Goal: Task Accomplishment & Management: Complete application form

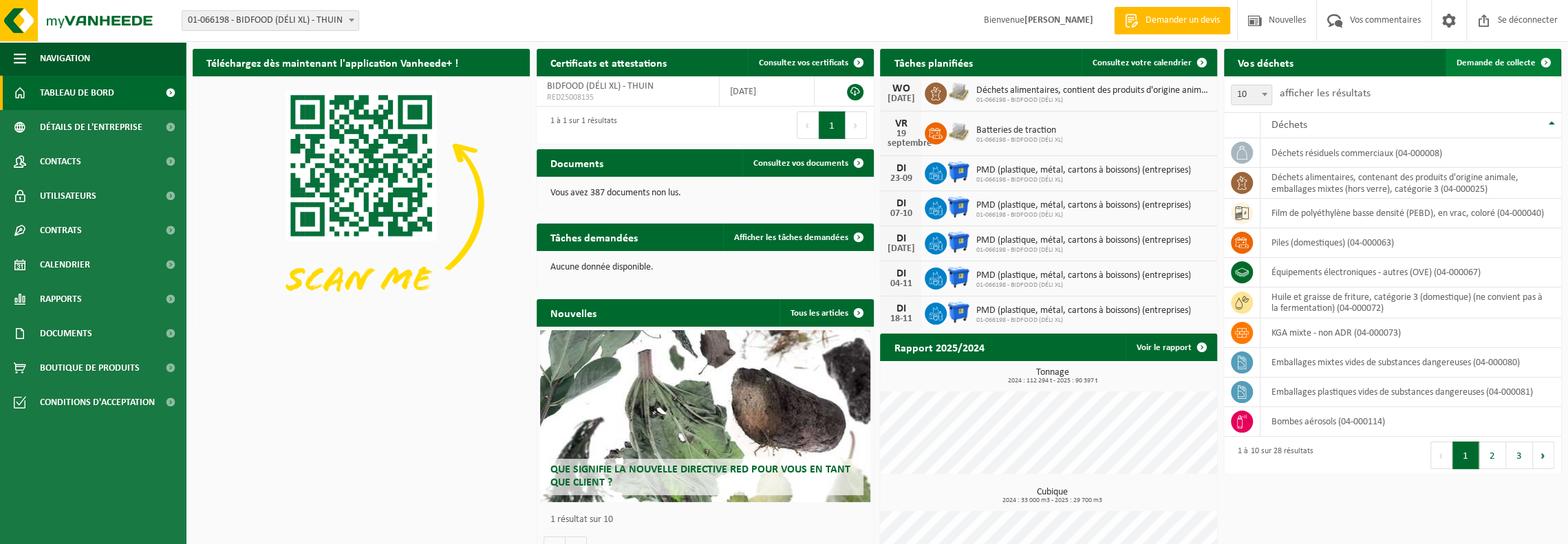
click at [1486, 64] on font "Demande de collecte" at bounding box center [1495, 63] width 79 height 9
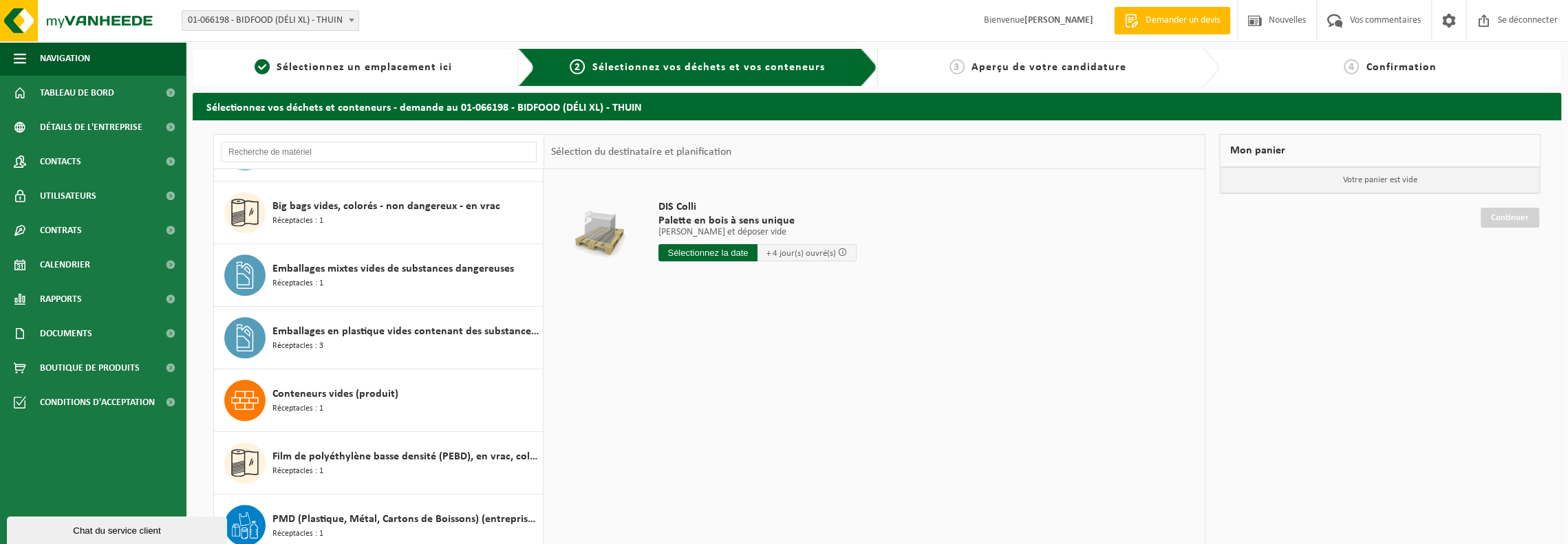
scroll to position [756, 0]
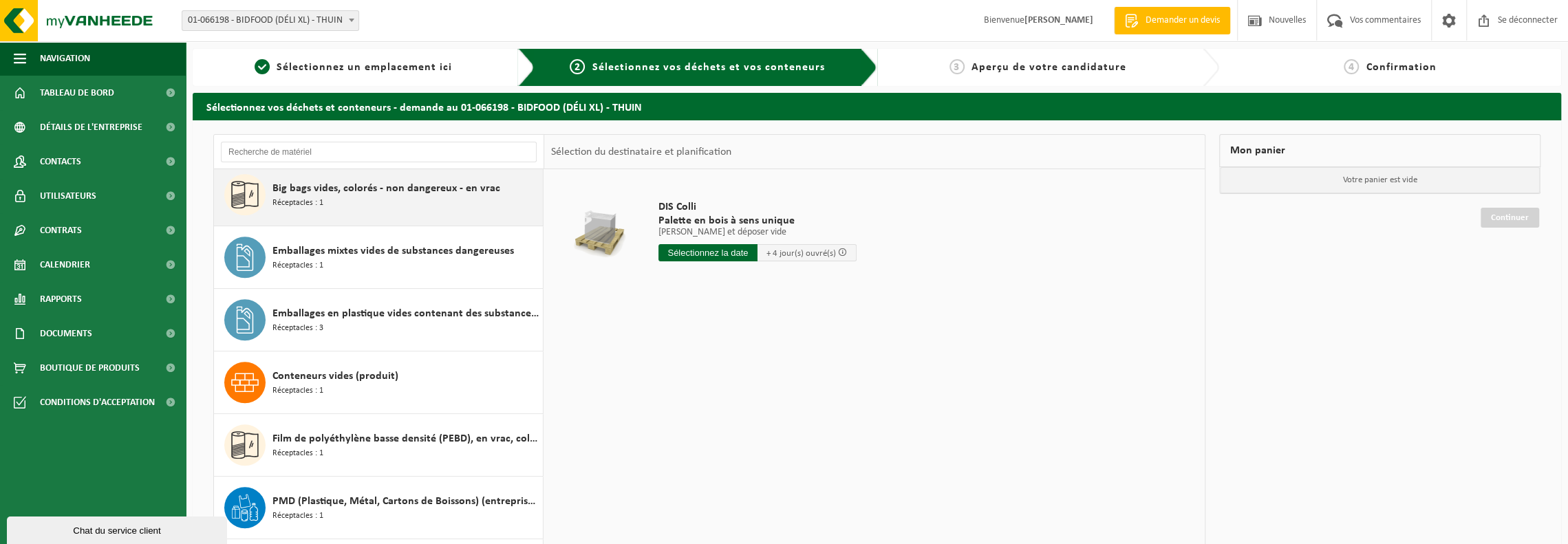
click at [413, 195] on div "Big bags vides, colorés - non dangereux - en vrac Réceptacles : 1" at bounding box center [405, 195] width 267 height 42
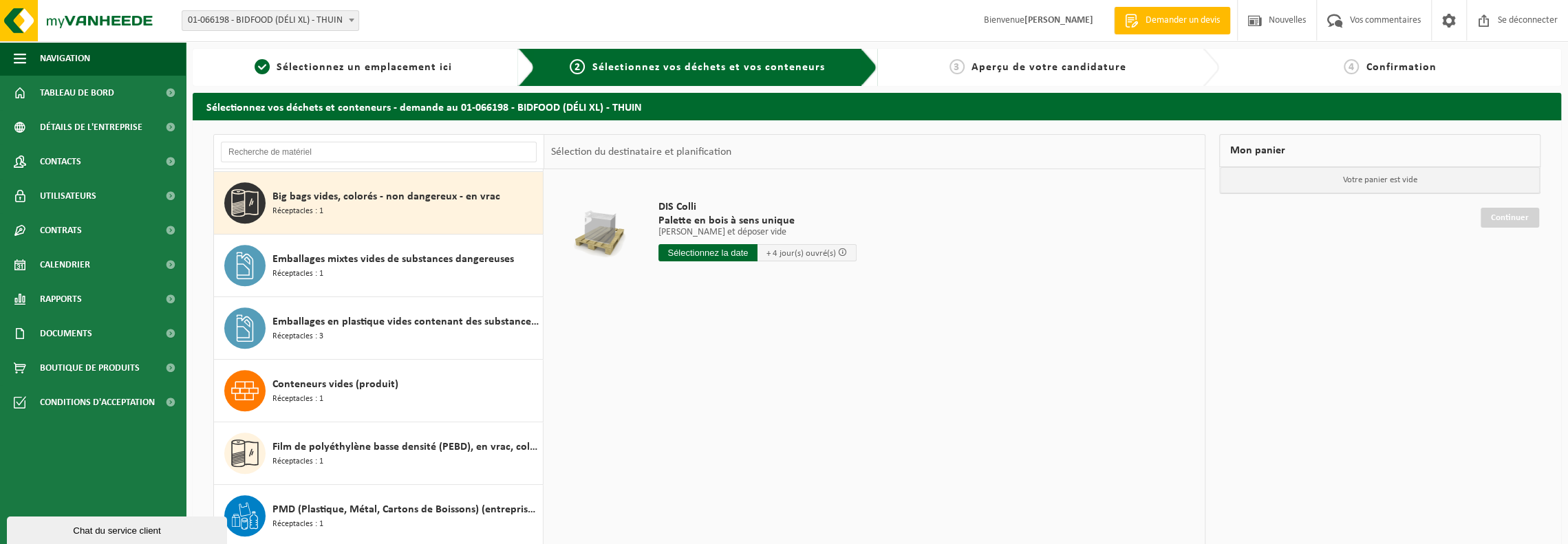
scroll to position [748, 0]
click at [731, 249] on input "text" at bounding box center [707, 252] width 99 height 17
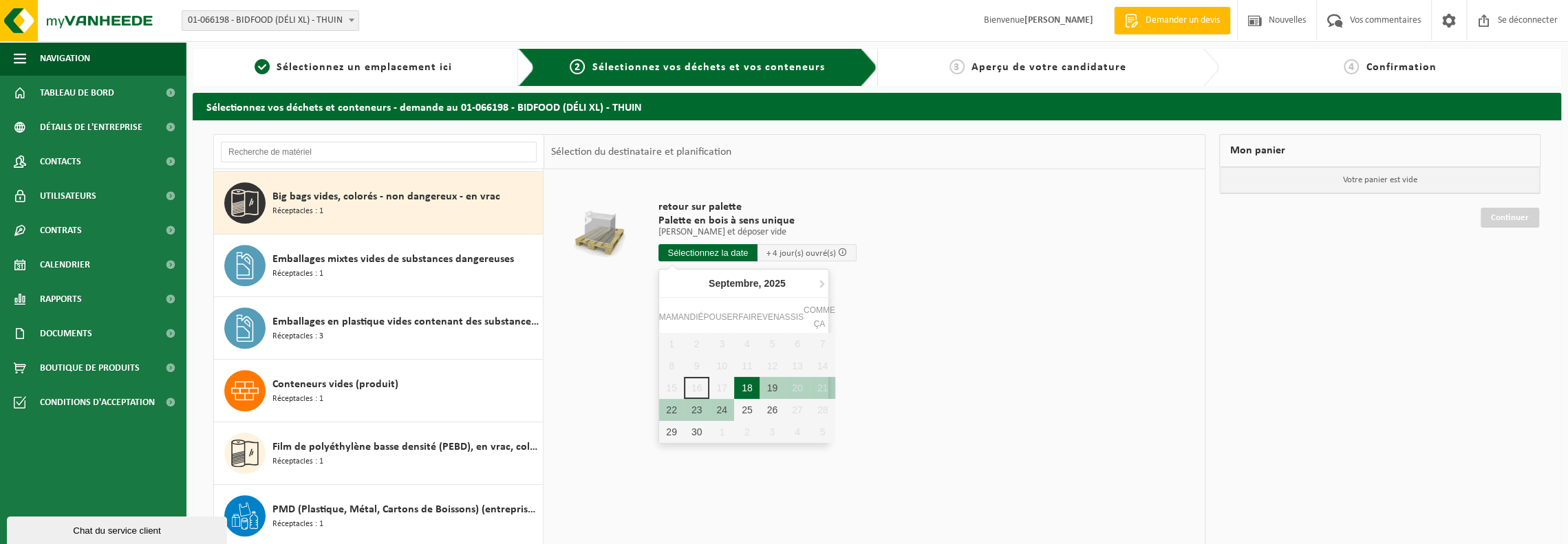
click at [748, 386] on font "18" at bounding box center [747, 388] width 11 height 11
type input "Van 2025-09-18"
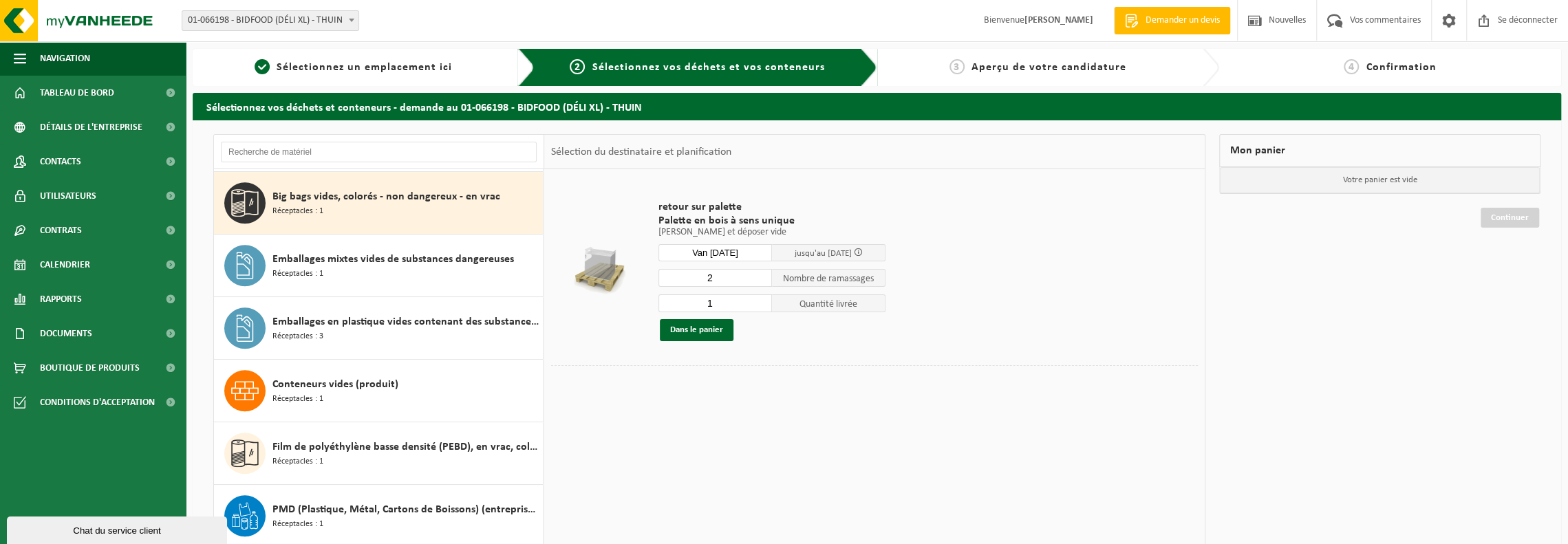
type input "2"
click at [762, 273] on input "2" at bounding box center [715, 278] width 113 height 18
type input "0"
click at [762, 306] on input "0" at bounding box center [715, 304] width 113 height 18
click at [695, 330] on font "Dans le panier" at bounding box center [696, 330] width 53 height 9
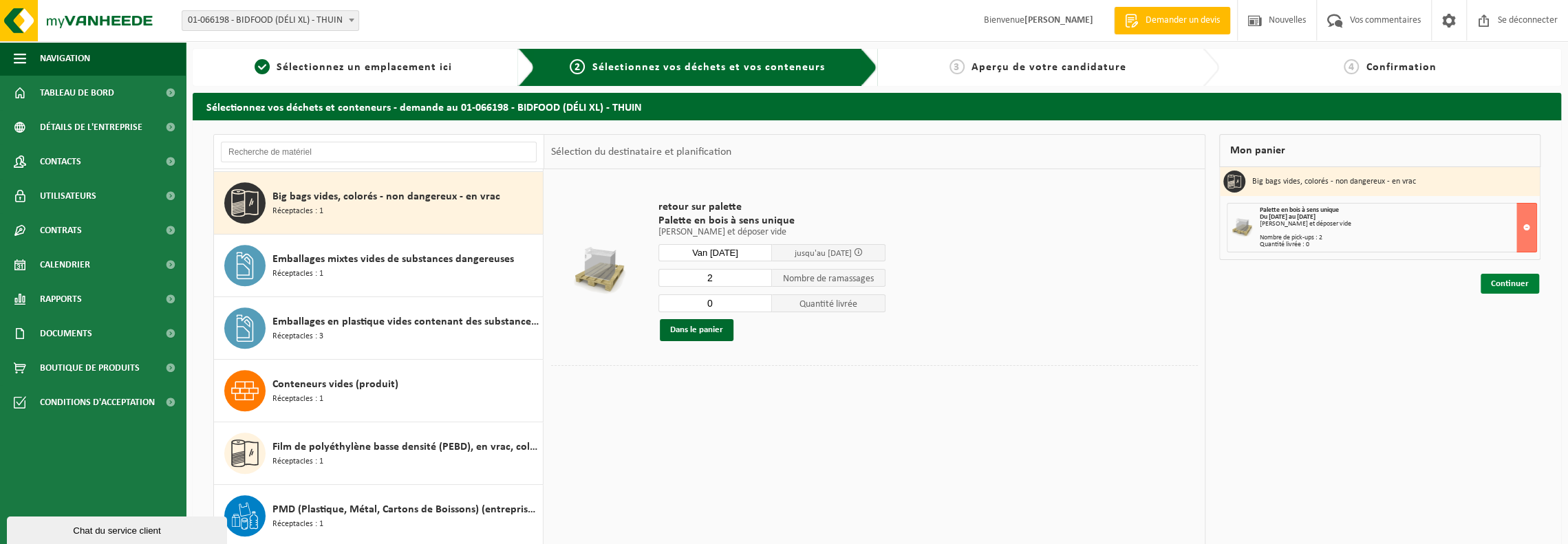
click at [1511, 280] on font "Continuer" at bounding box center [1510, 284] width 38 height 9
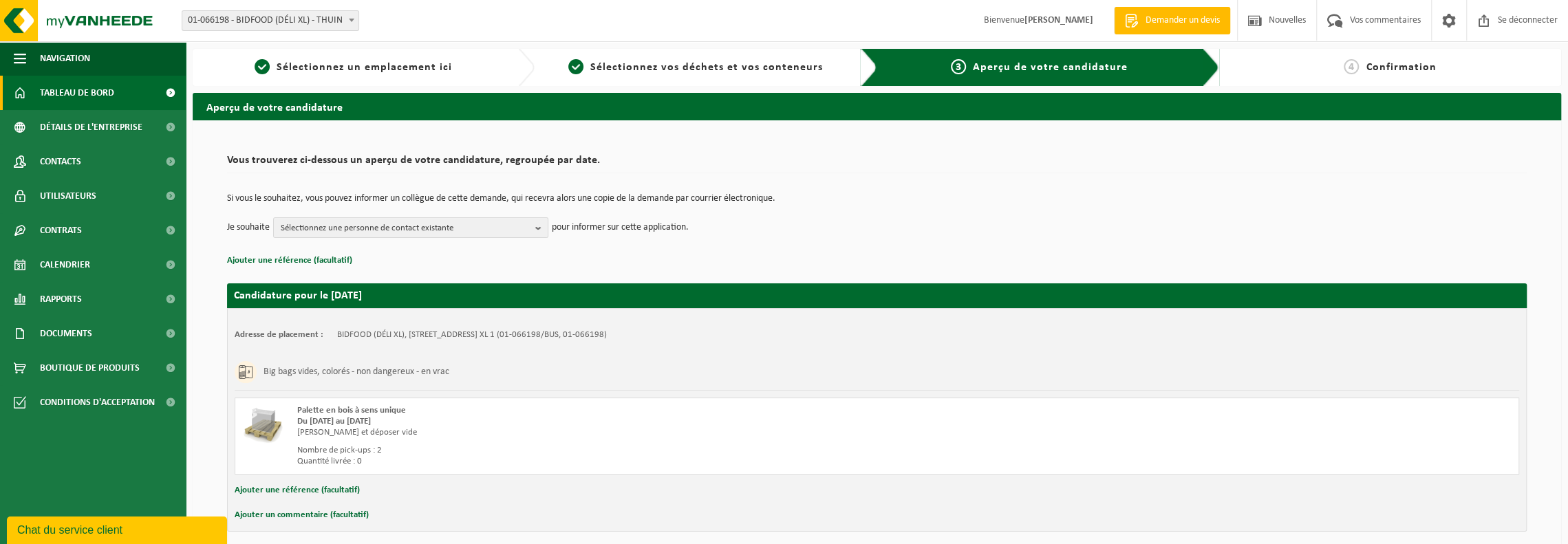
click at [62, 96] on font "Tableau de bord" at bounding box center [77, 92] width 74 height 10
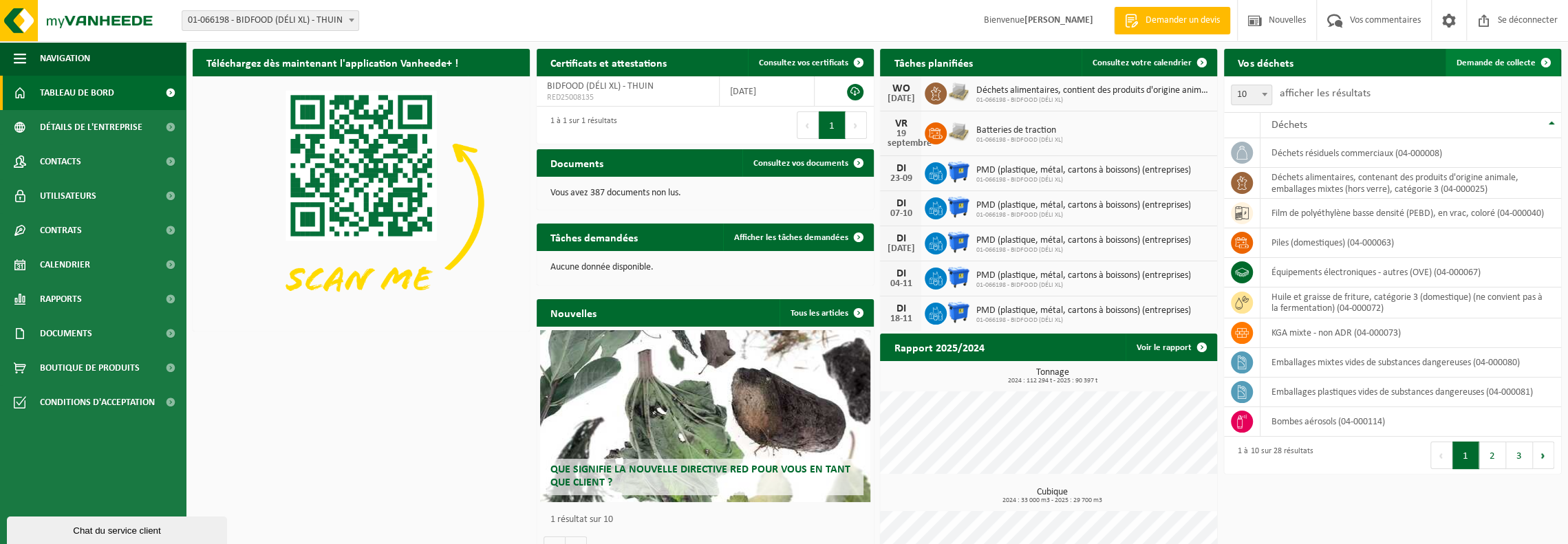
click at [1498, 62] on font "Demande de collecte" at bounding box center [1495, 63] width 79 height 9
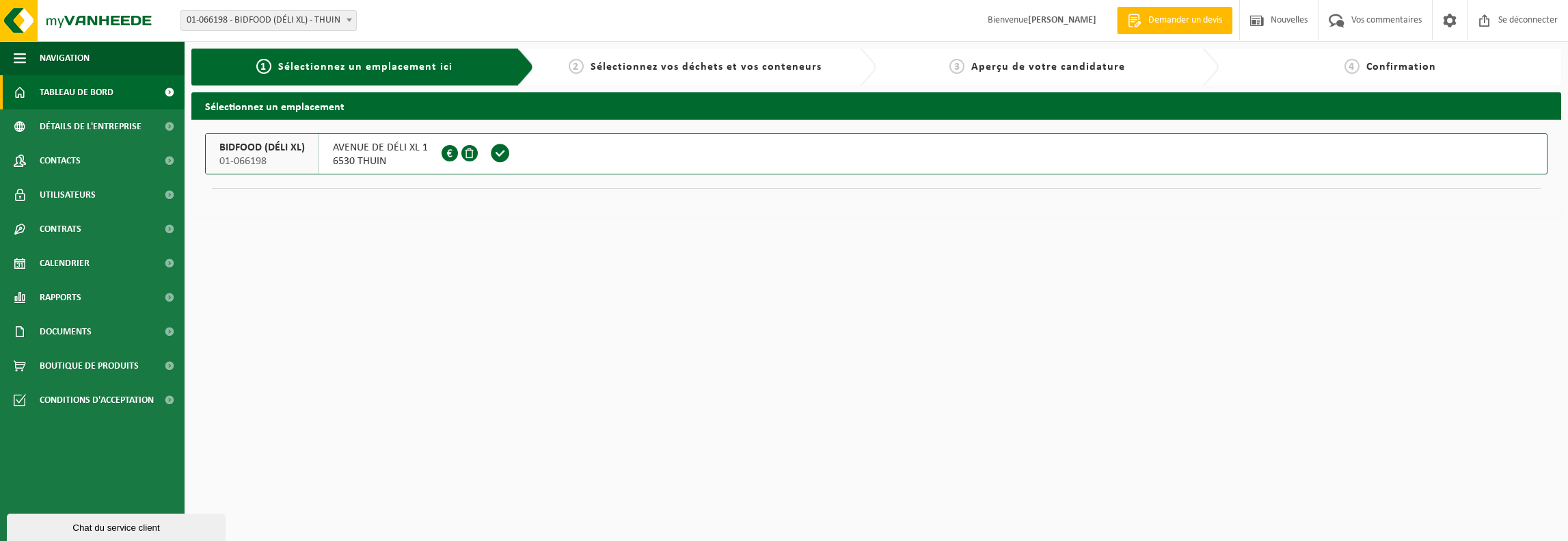
click at [85, 92] on font "Tableau de bord" at bounding box center [77, 92] width 74 height 10
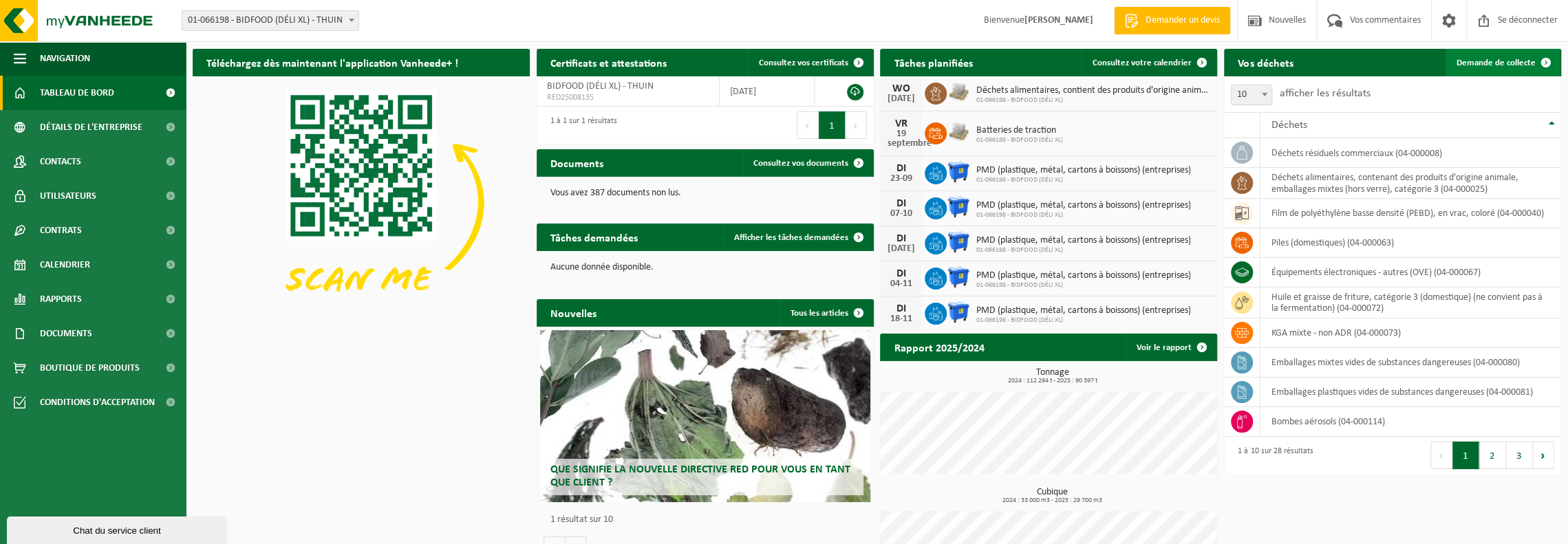
click at [1514, 62] on font "Demande de collecte" at bounding box center [1495, 63] width 79 height 9
click at [1488, 58] on font "Demande de collecte" at bounding box center [1495, 63] width 79 height 9
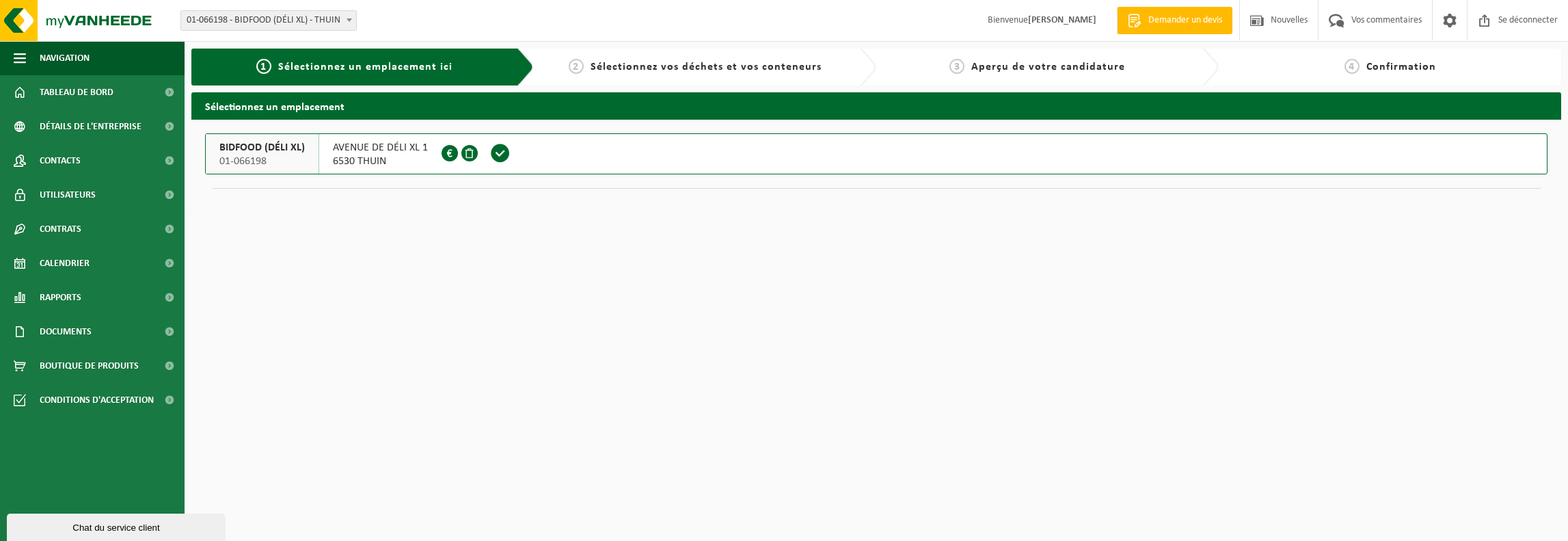
click at [375, 146] on font "AVENUE DE DÉLI XL 1" at bounding box center [379, 148] width 95 height 11
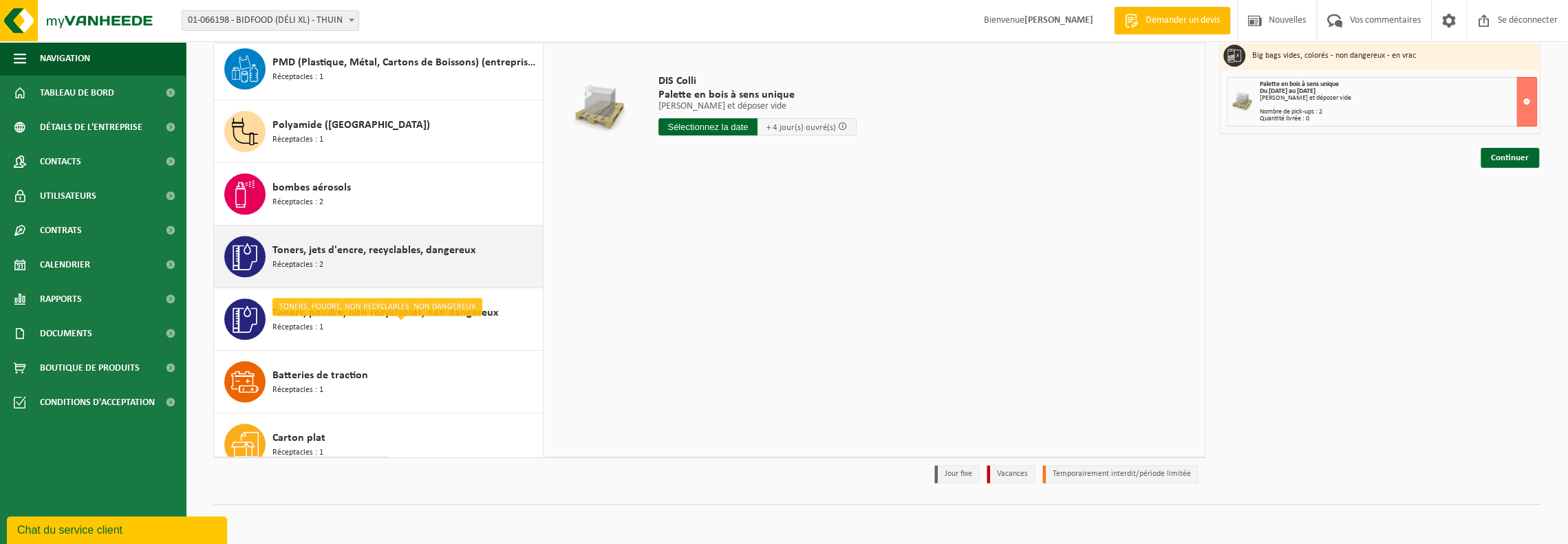
scroll to position [1001, 0]
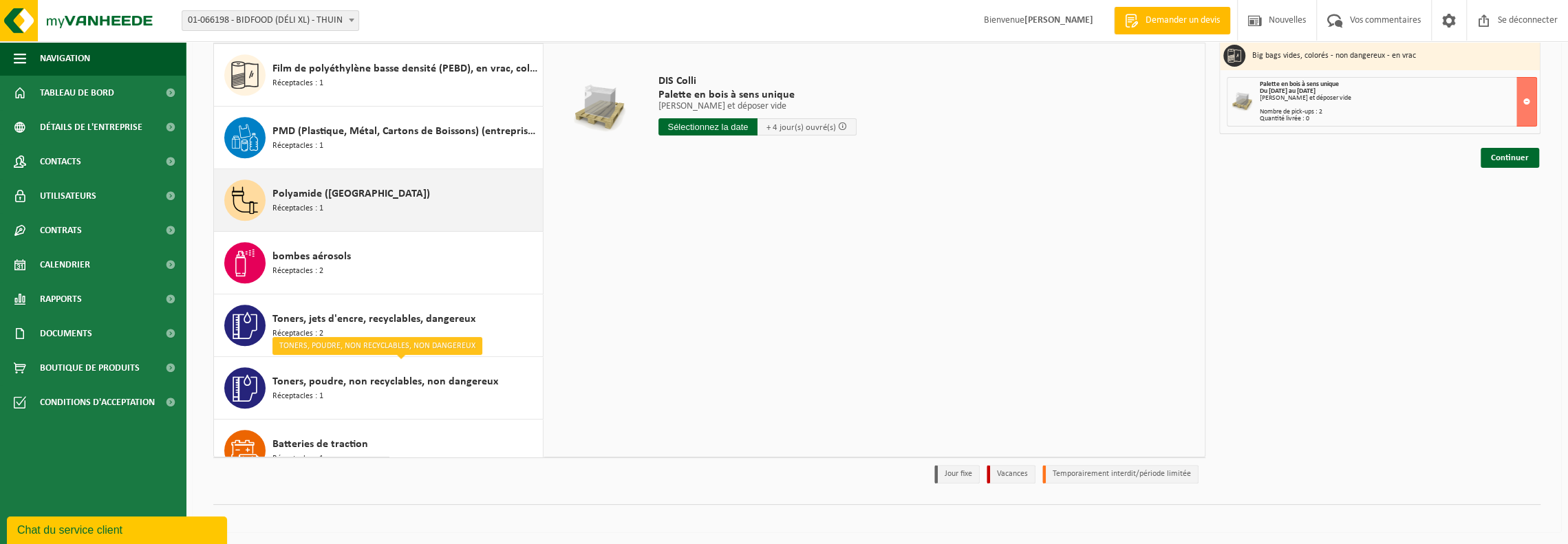
click at [304, 190] on font "Polyamide (PA)" at bounding box center [351, 194] width 158 height 11
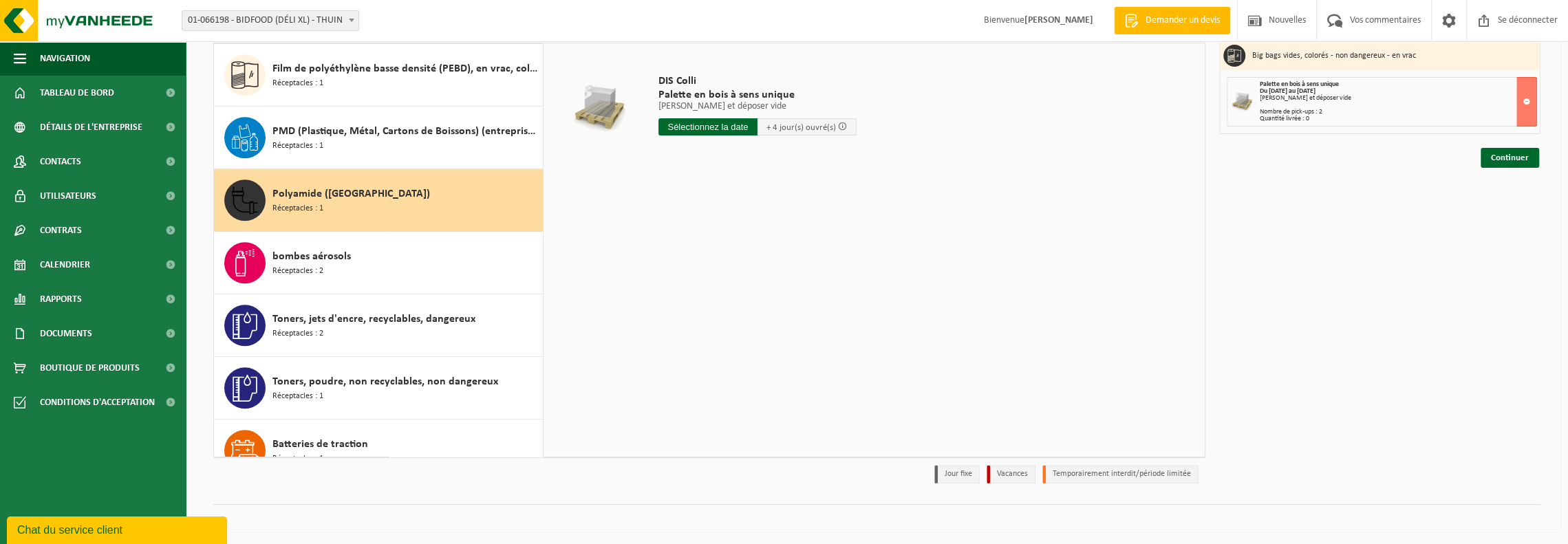
scroll to position [1122, 0]
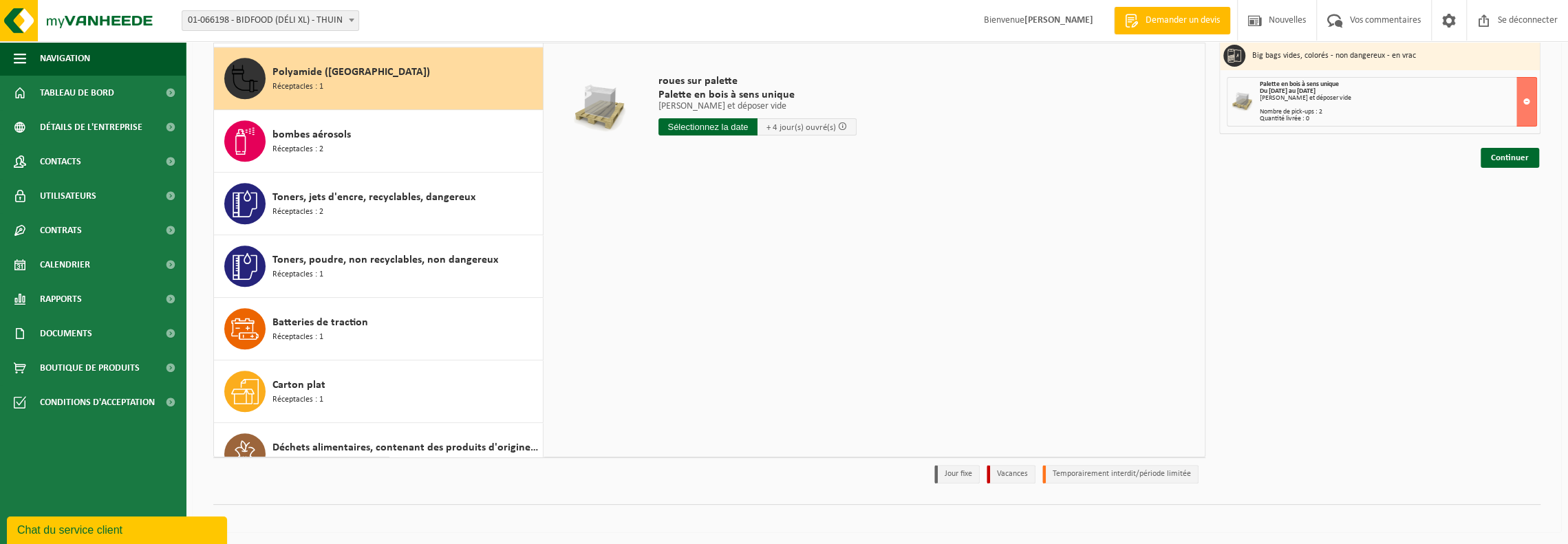
click at [716, 126] on input "text" at bounding box center [707, 126] width 99 height 17
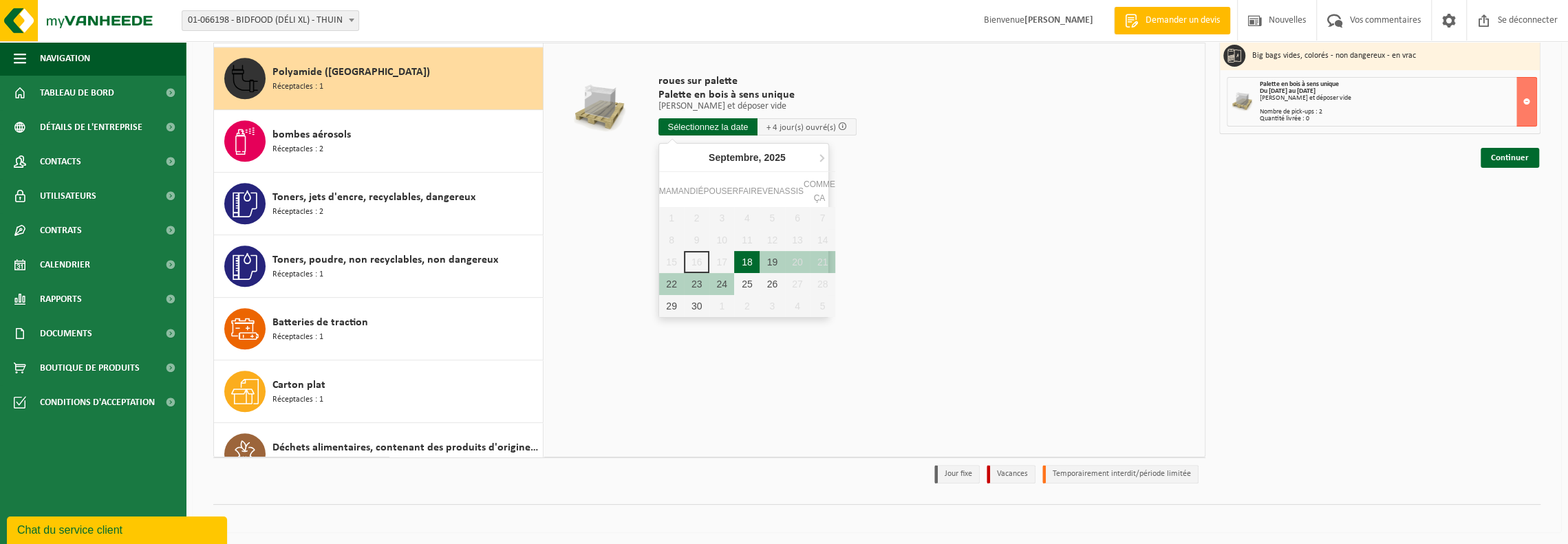
click at [746, 262] on font "18" at bounding box center [747, 262] width 11 height 11
type input "Van 2025-09-18"
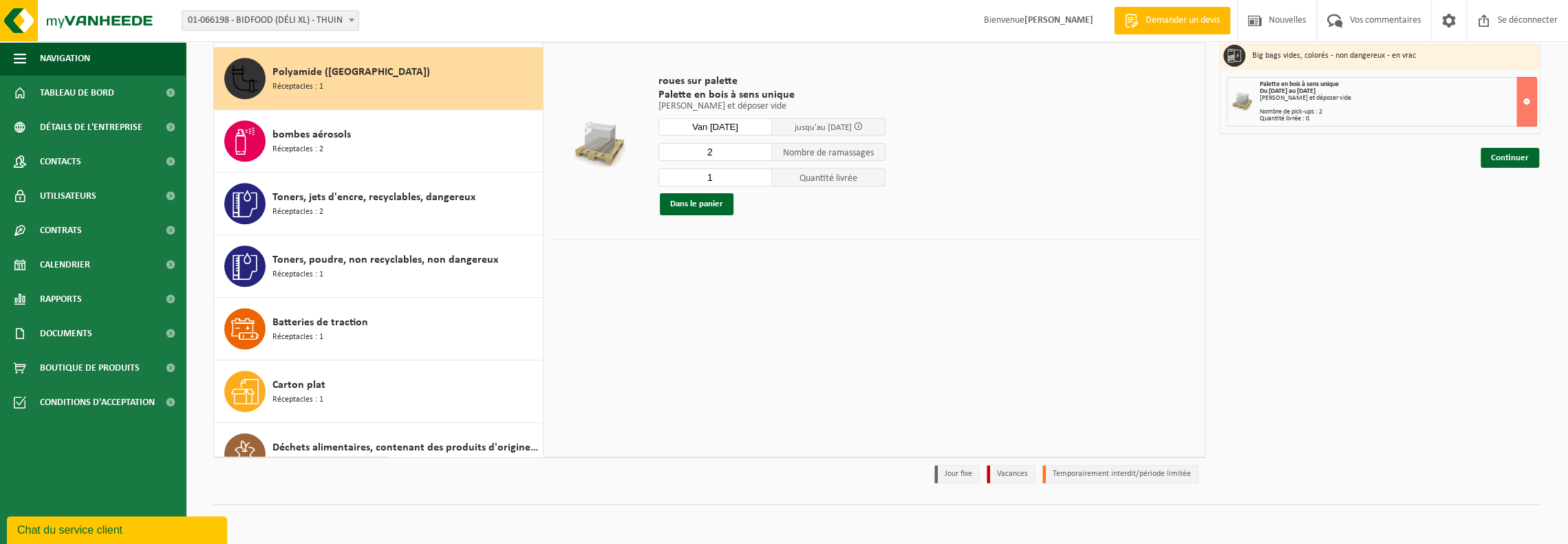
type input "2"
click at [764, 148] on input "2" at bounding box center [715, 152] width 113 height 18
type input "0"
click at [762, 180] on input "0" at bounding box center [715, 178] width 113 height 18
click at [694, 207] on font "Dans le panier" at bounding box center [696, 204] width 53 height 9
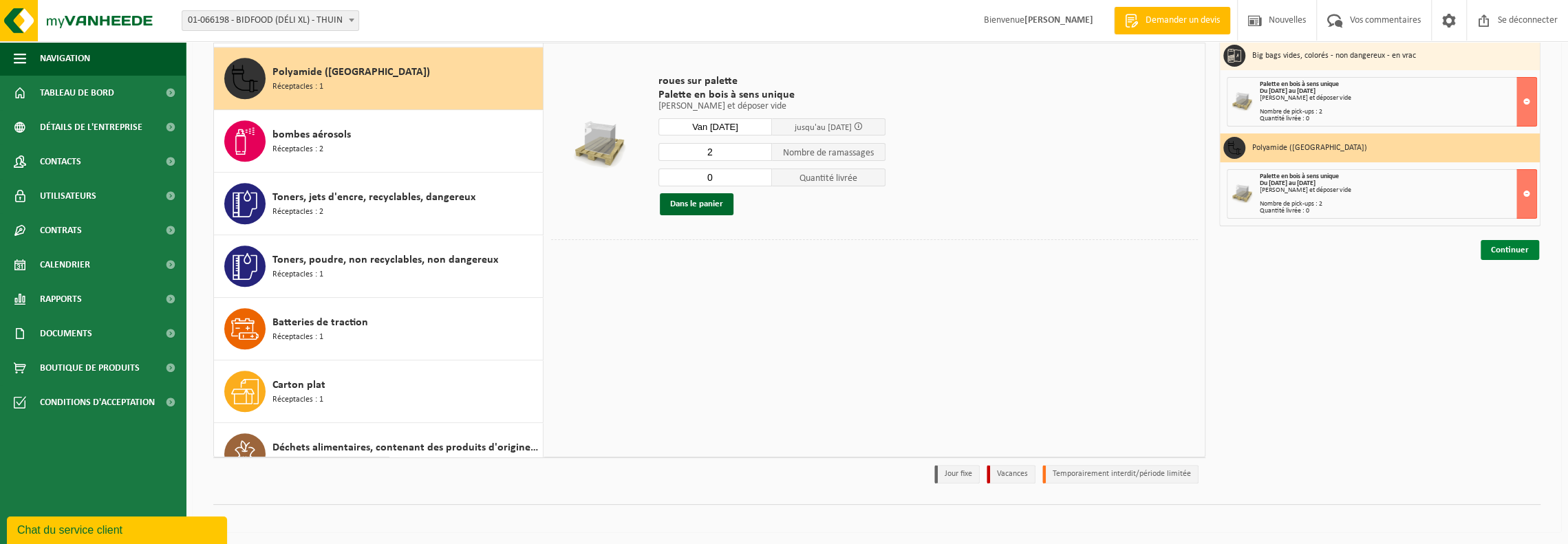
click at [1511, 247] on font "Continuer" at bounding box center [1510, 250] width 38 height 9
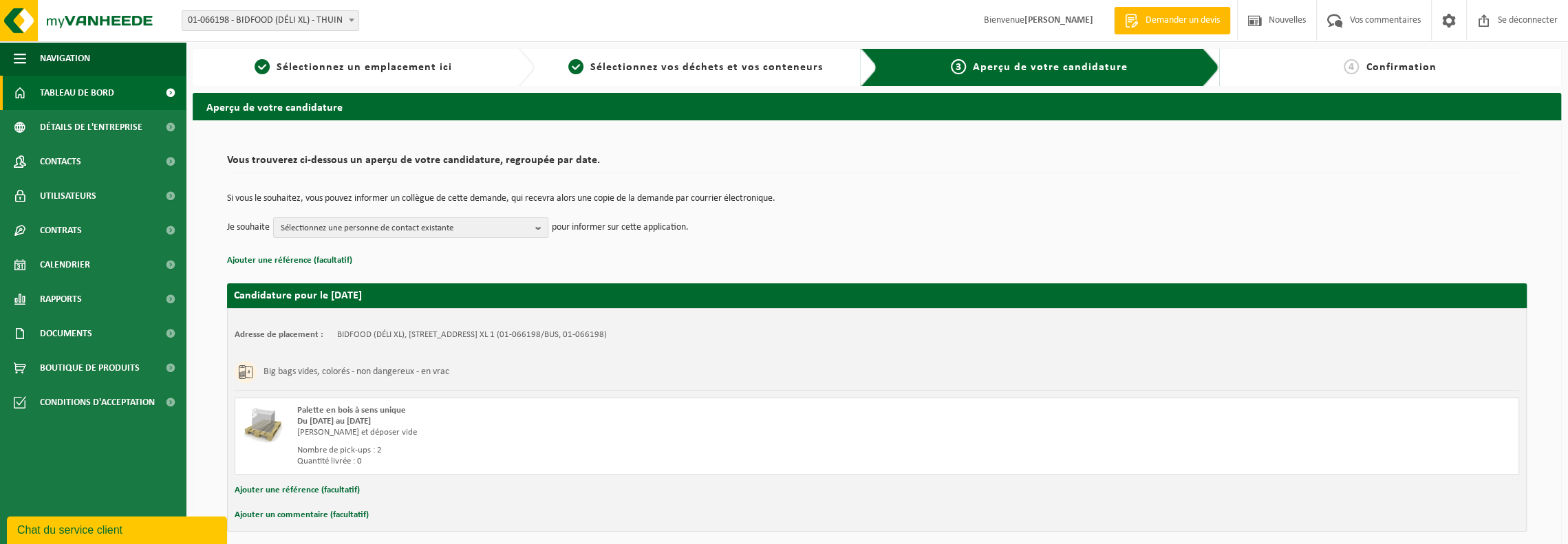
click at [78, 94] on font "Tableau de bord" at bounding box center [77, 92] width 74 height 10
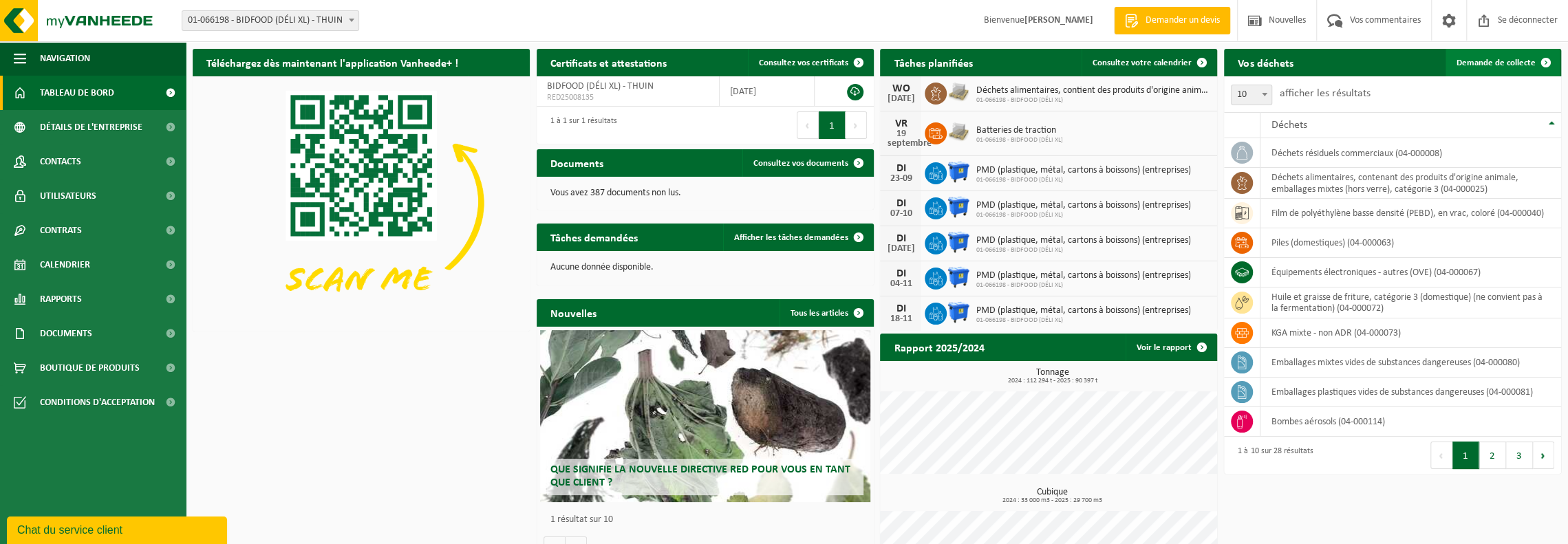
click at [1503, 65] on font "Demande de collecte" at bounding box center [1495, 63] width 79 height 9
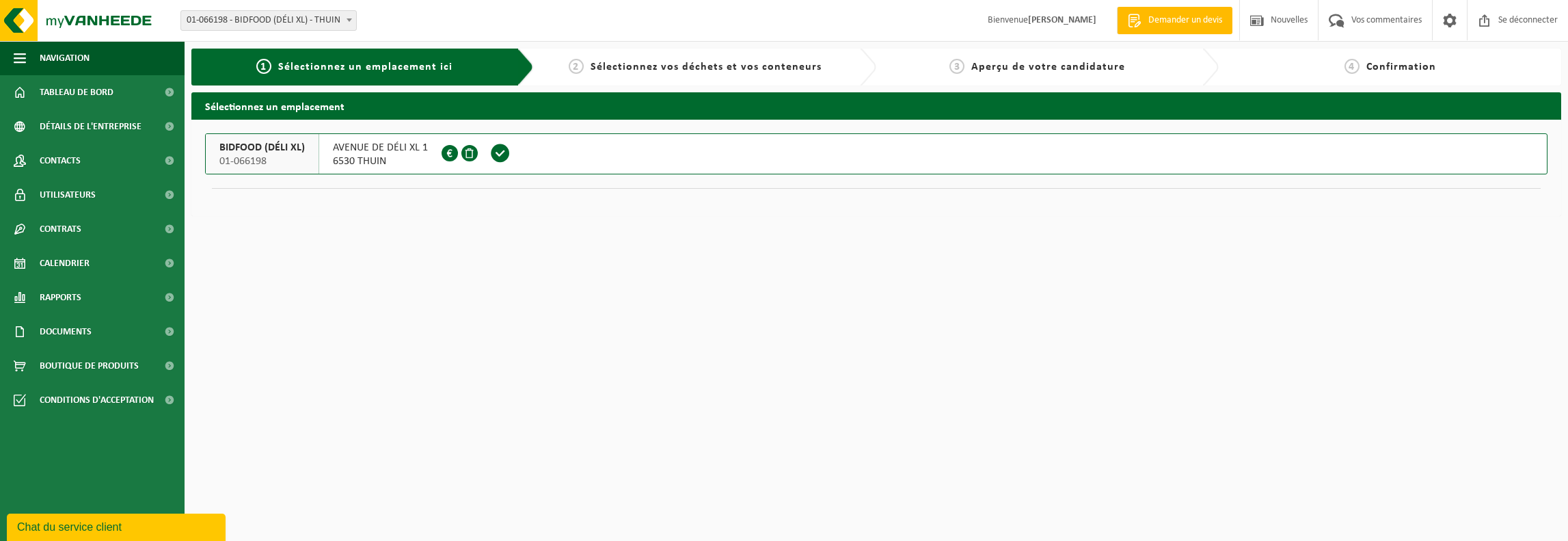
click at [378, 156] on font "6530 THUIN" at bounding box center [359, 161] width 53 height 11
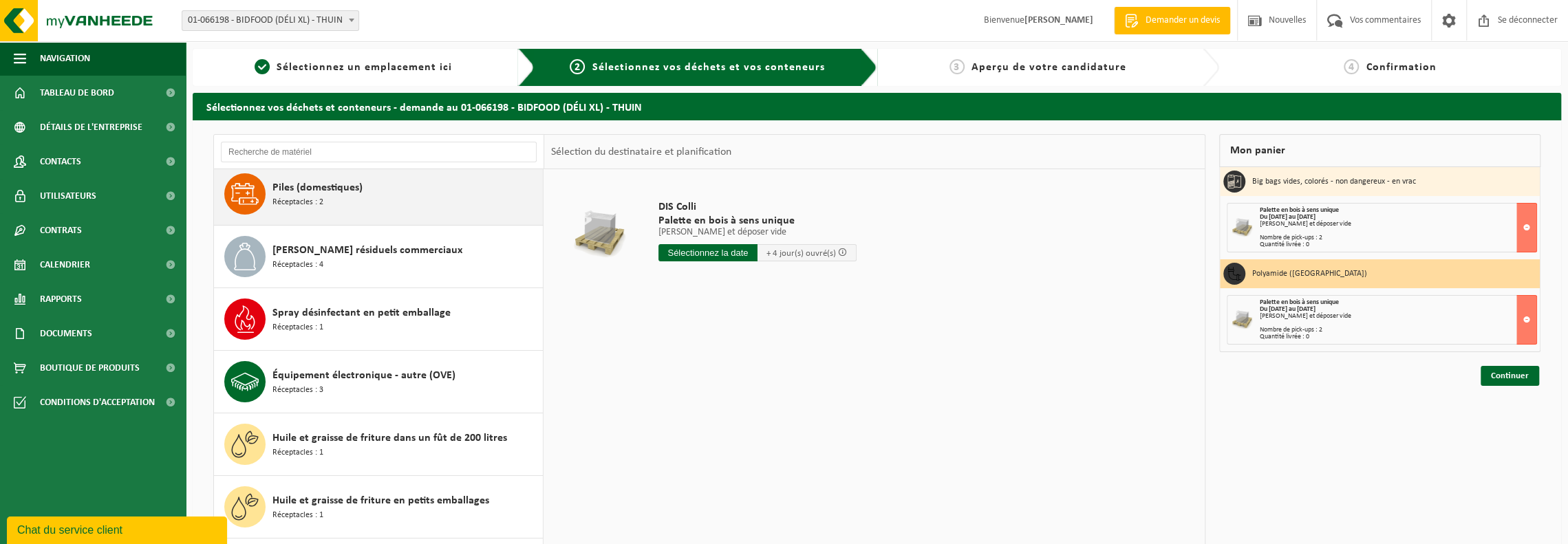
scroll to position [138, 0]
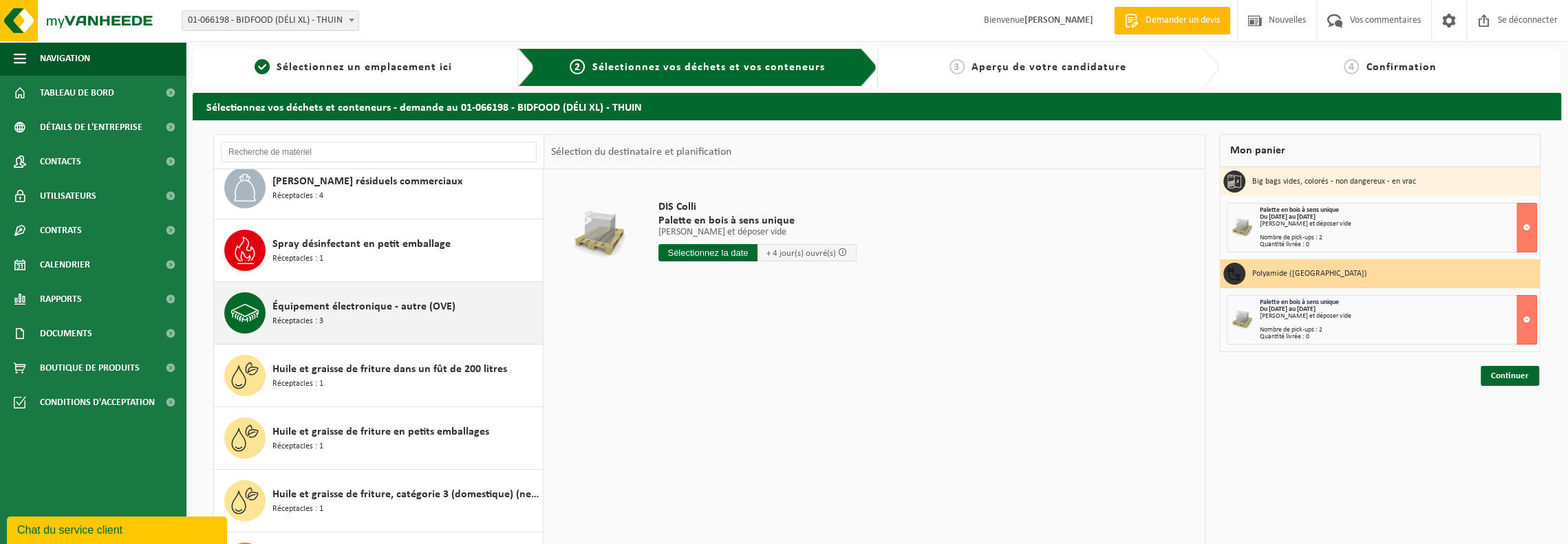
click at [346, 304] on font "Équipement électronique - autre (OVE)" at bounding box center [364, 306] width 183 height 11
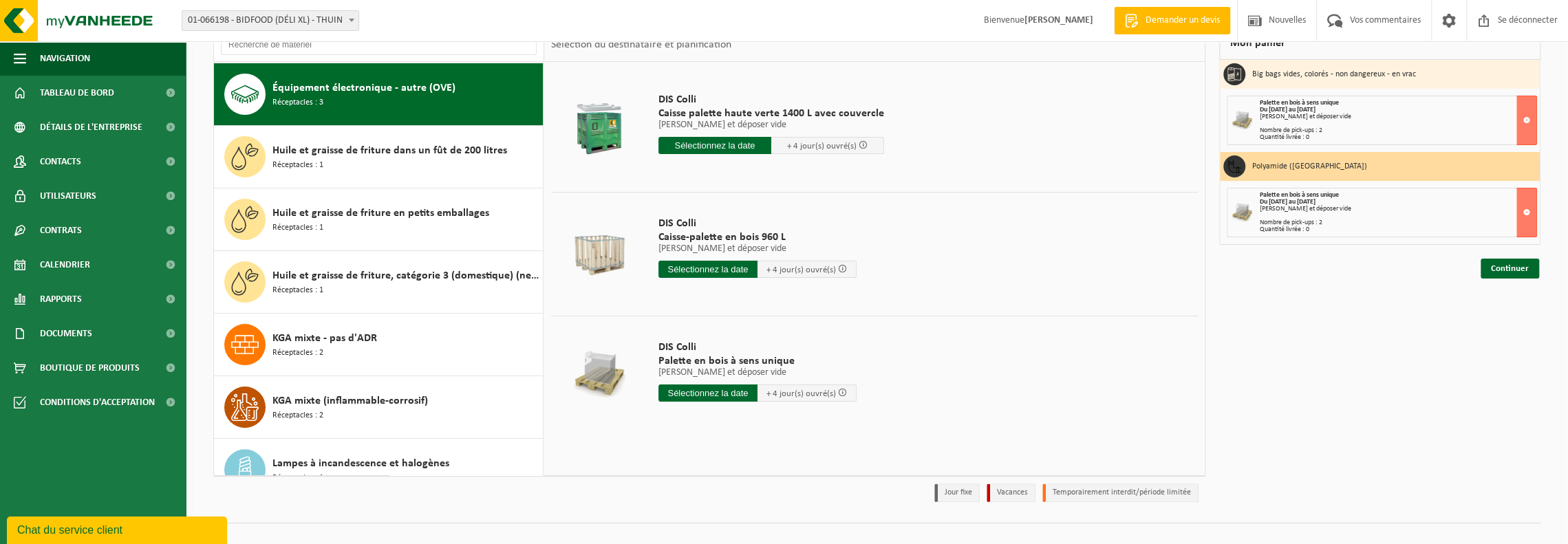
scroll to position [126, 0]
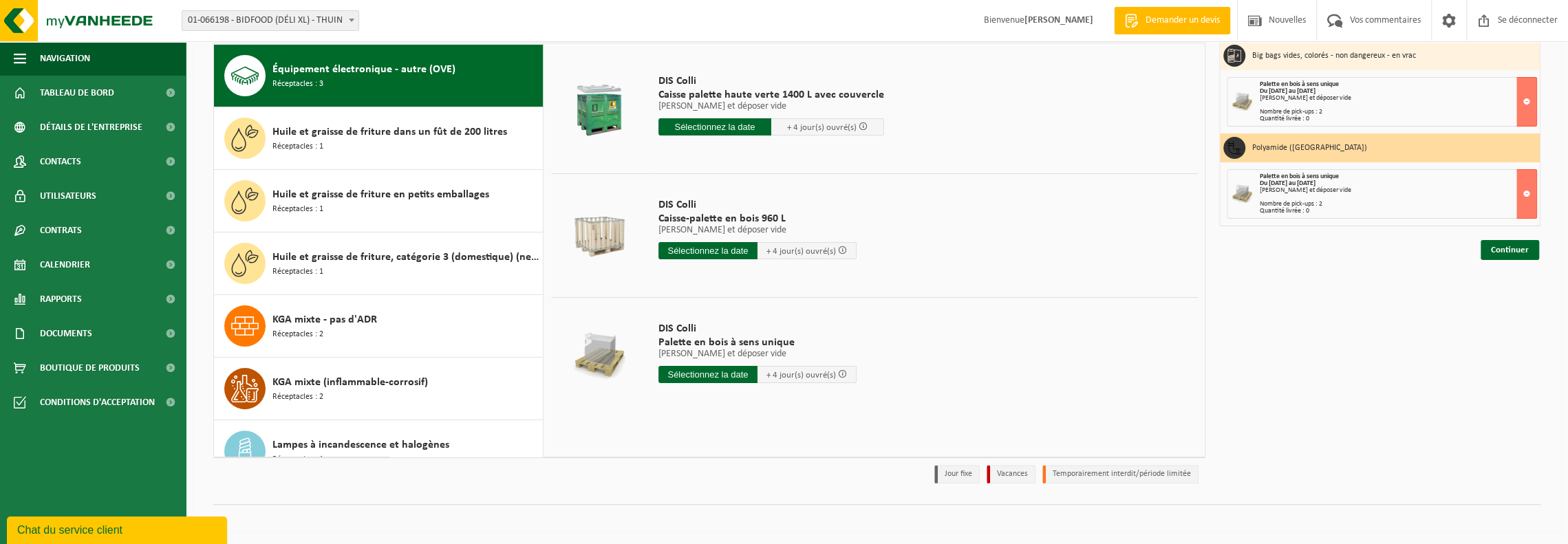
click at [729, 374] on input "text" at bounding box center [707, 374] width 99 height 17
click at [754, 507] on div "18" at bounding box center [746, 510] width 25 height 22
type input "Van 2025-09-18"
type input "2025-09-18"
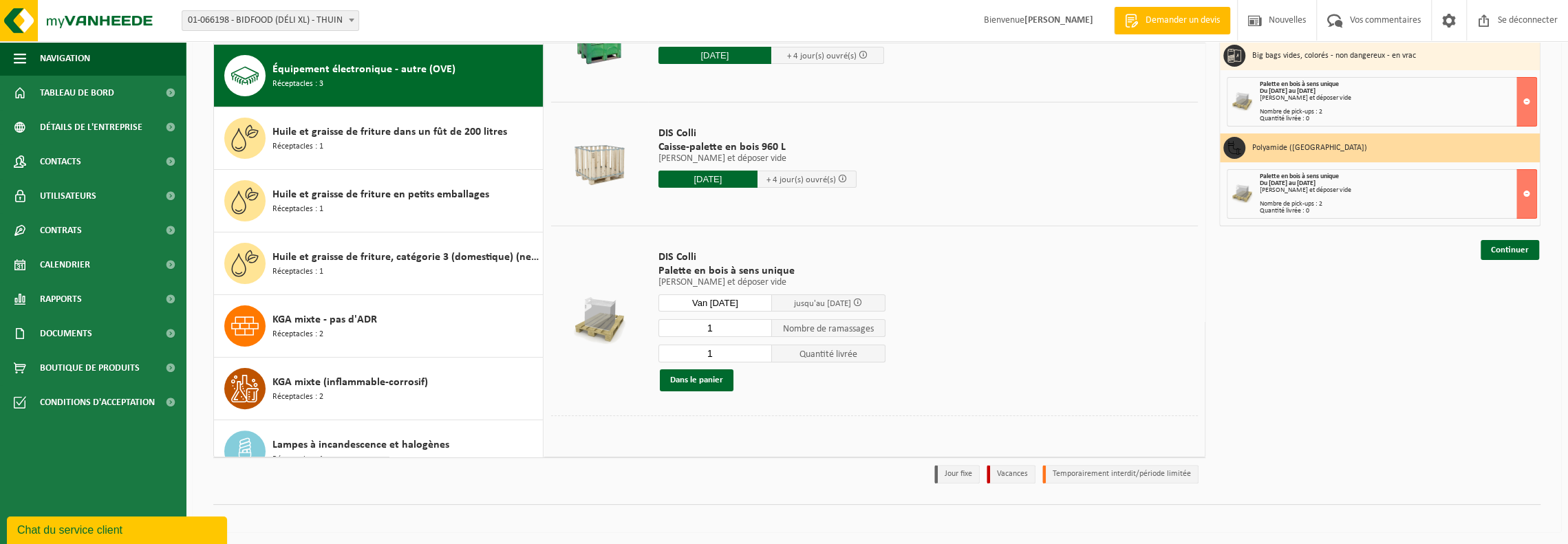
scroll to position [73, 0]
type input "0"
click at [763, 355] on input "0" at bounding box center [715, 353] width 113 height 18
click at [704, 374] on font "Dans le panier" at bounding box center [696, 379] width 53 height 9
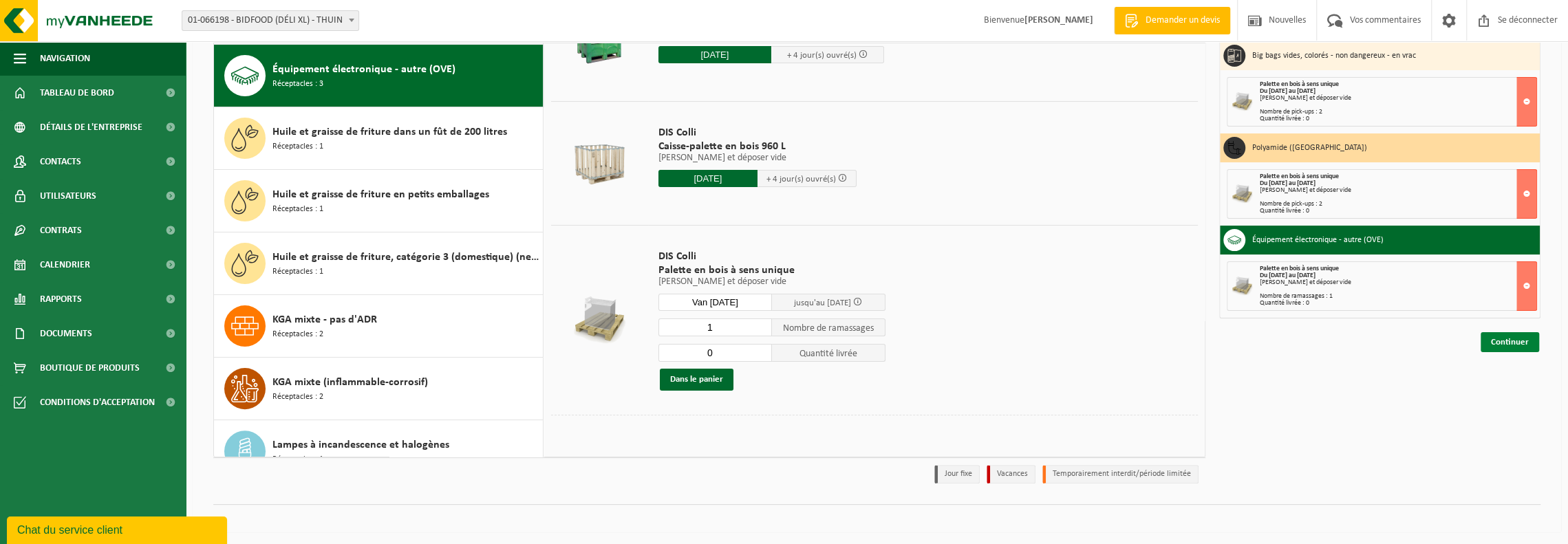
click at [1507, 337] on font "Continuer" at bounding box center [1510, 342] width 38 height 9
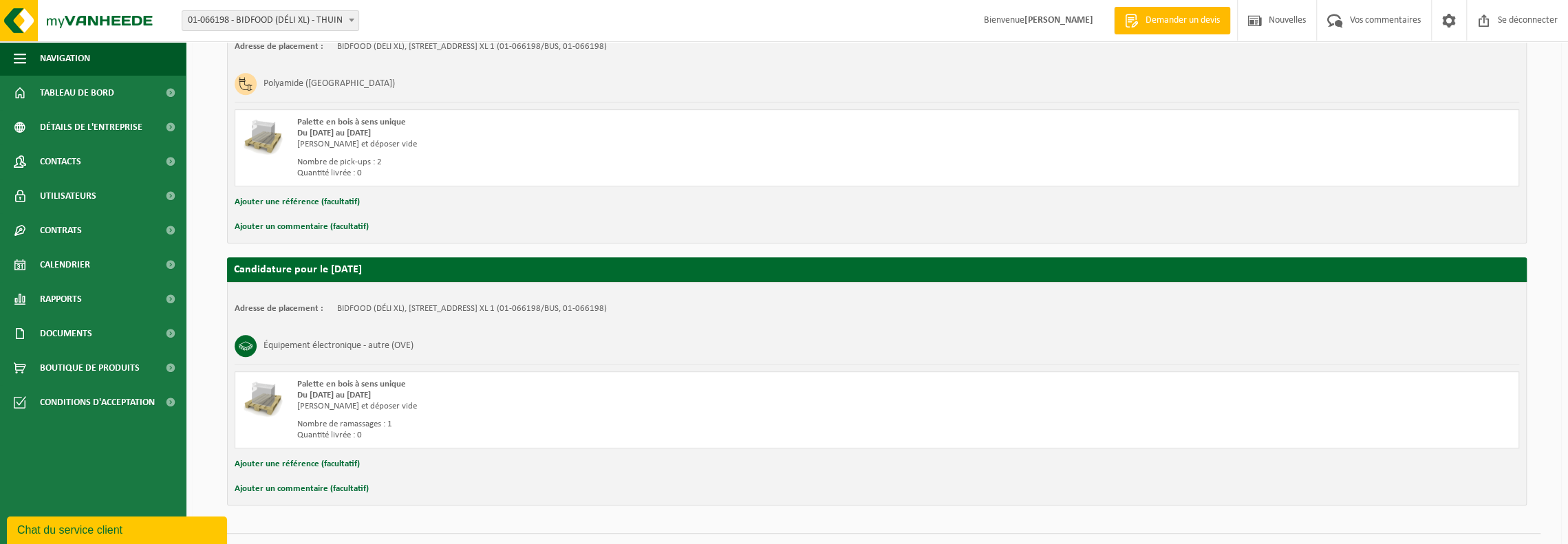
scroll to position [582, 0]
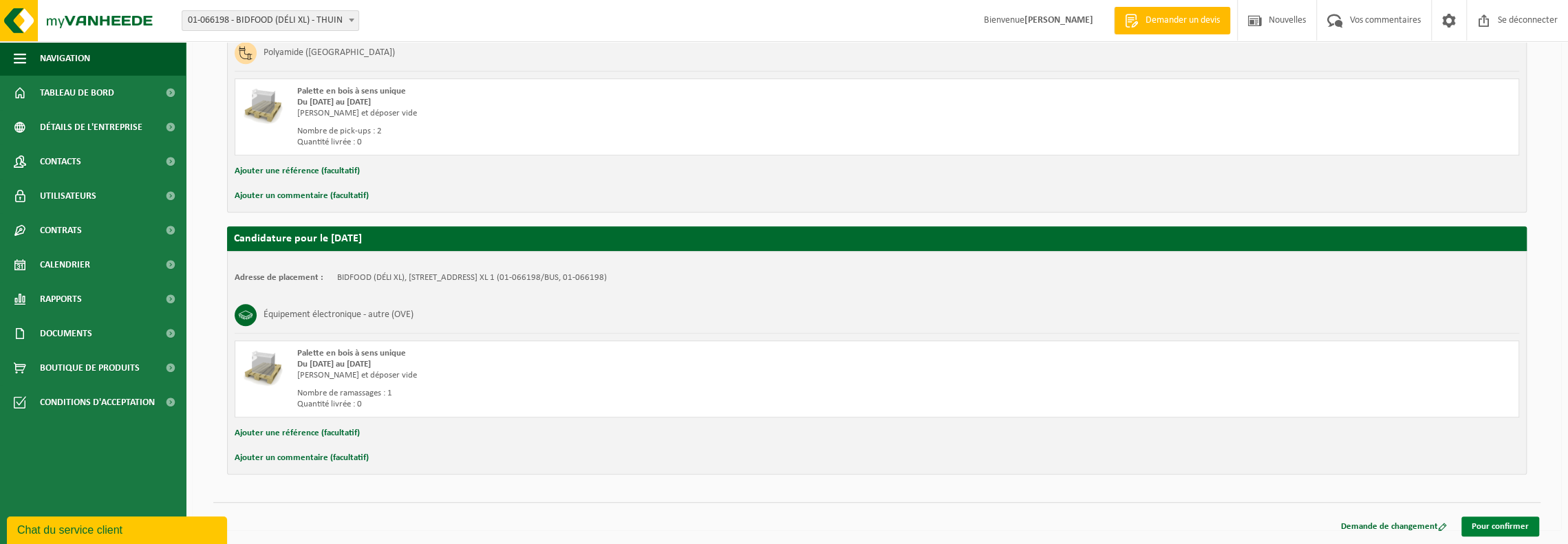
click at [1495, 522] on font "Pour confirmer" at bounding box center [1500, 527] width 57 height 9
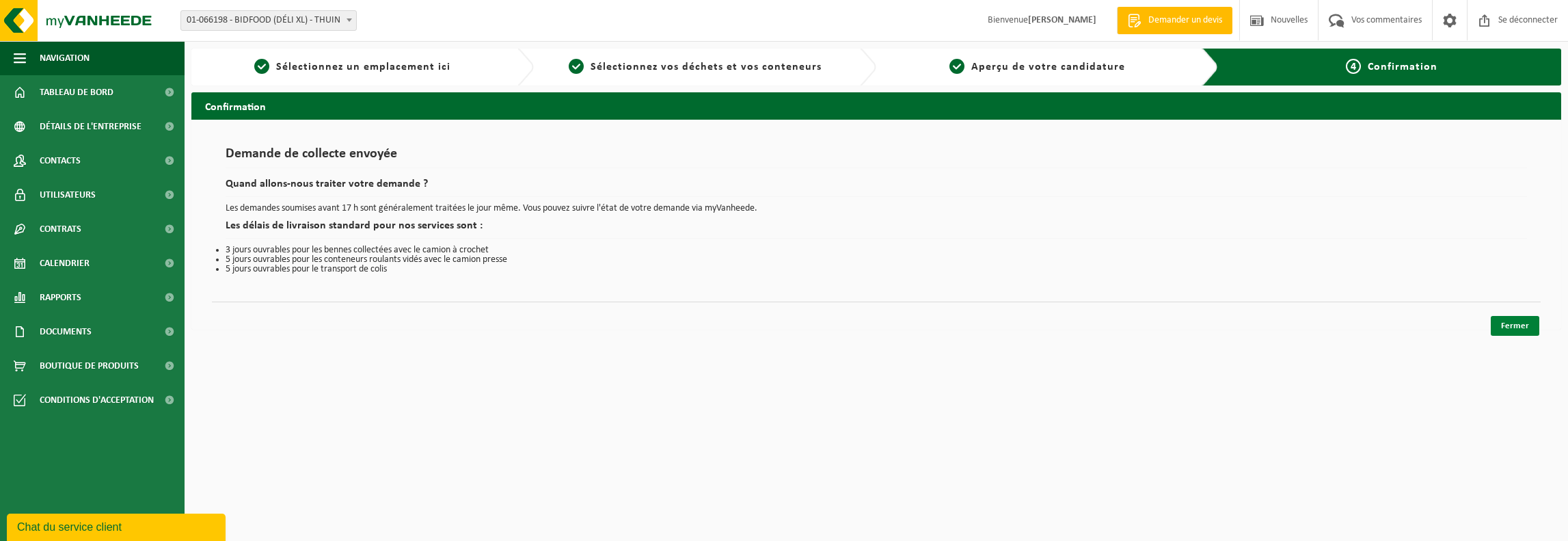
click at [1519, 324] on font "Fermer" at bounding box center [1515, 326] width 28 height 9
